Goal: Find specific page/section: Find specific page/section

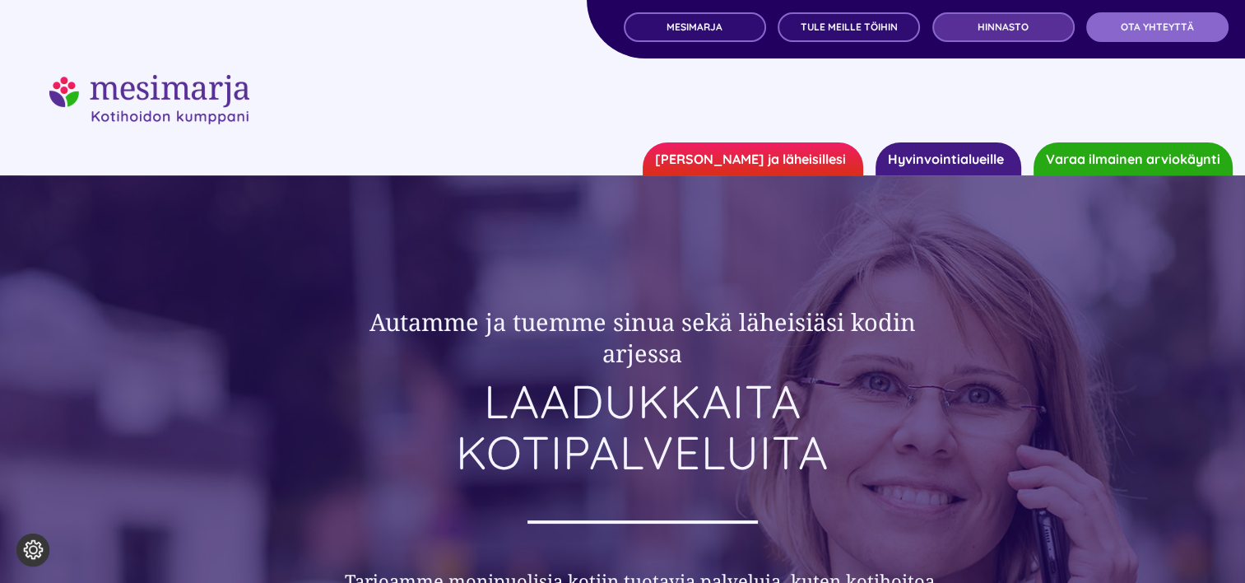
click at [1021, 30] on span "Hinnasto" at bounding box center [1003, 27] width 51 height 12
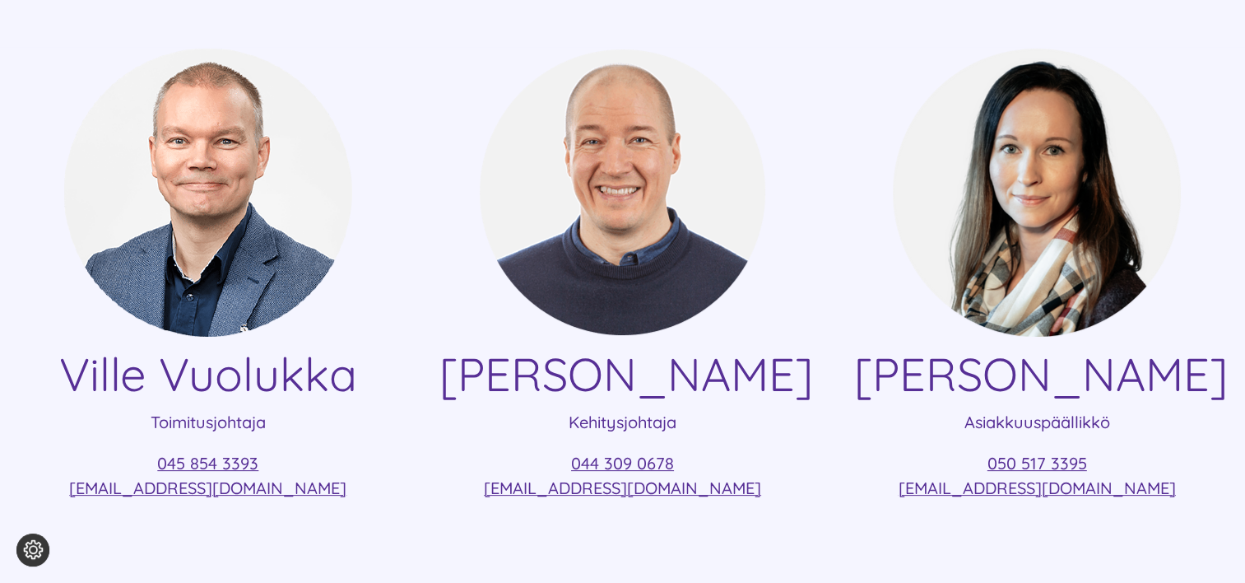
scroll to position [329, 0]
